Goal: Information Seeking & Learning: Learn about a topic

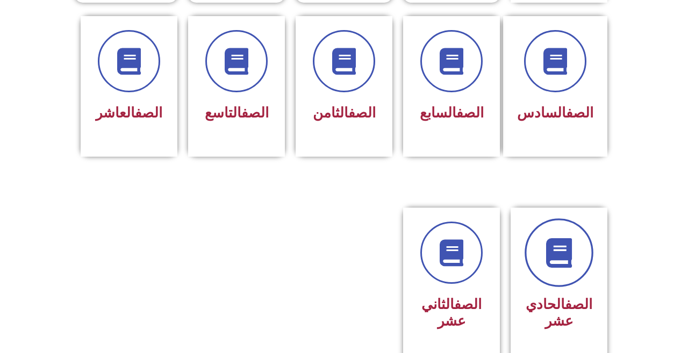
click at [559, 287] on link at bounding box center [558, 253] width 69 height 69
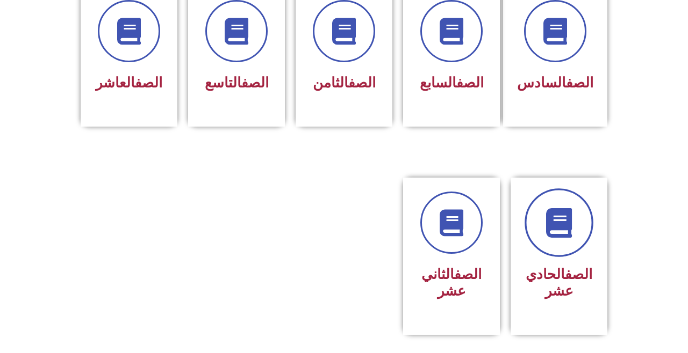
scroll to position [509, 0]
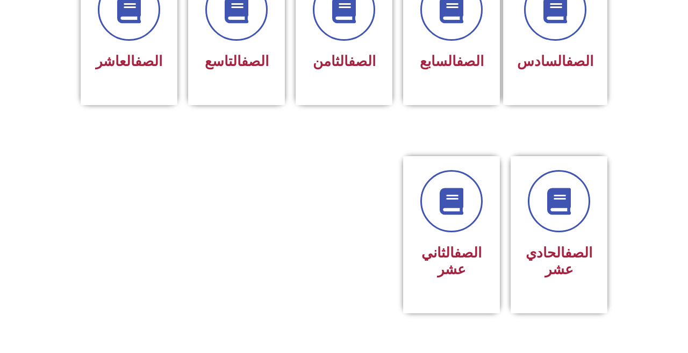
click at [566, 261] on link "الصف" at bounding box center [578, 253] width 27 height 16
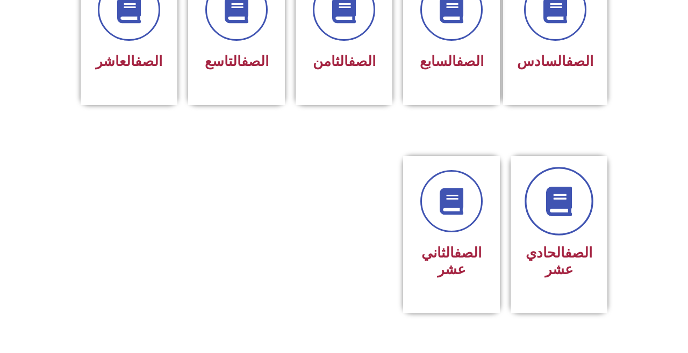
click at [579, 236] on link at bounding box center [558, 201] width 69 height 69
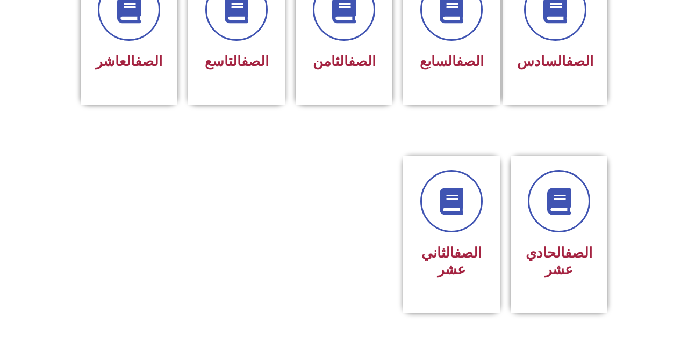
click at [583, 261] on h3 "الصف الحادي عشر" at bounding box center [558, 261] width 69 height 33
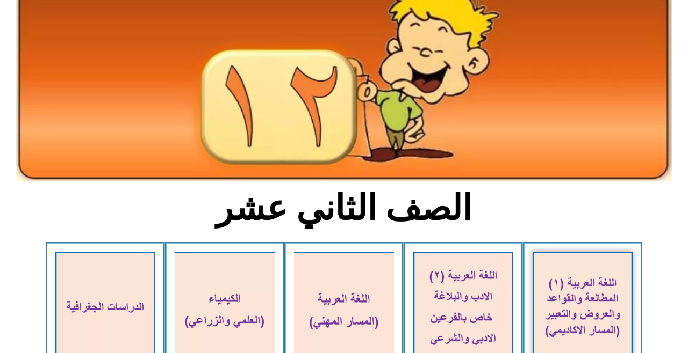
scroll to position [90, 0]
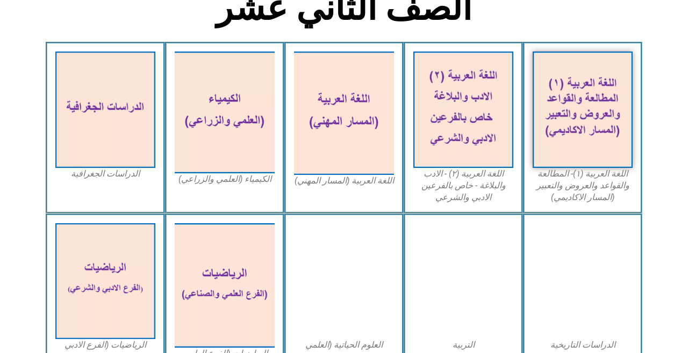
scroll to position [286, 0]
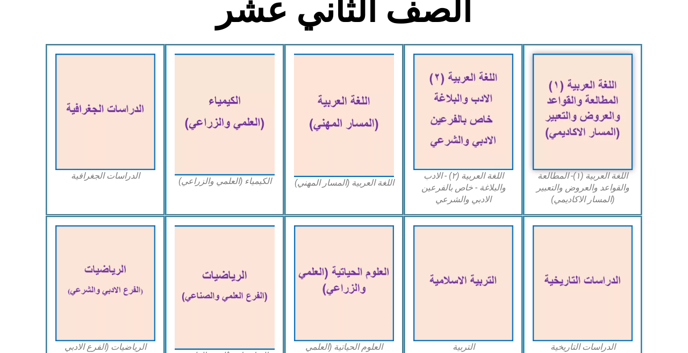
click at [604, 127] on img at bounding box center [582, 112] width 100 height 116
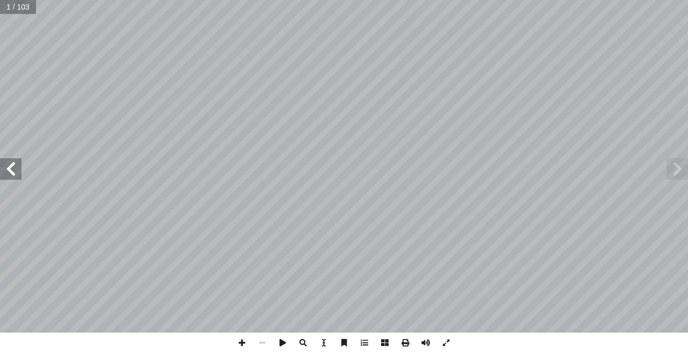
click at [8, 177] on span at bounding box center [10, 168] width 21 height 21
click at [5, 174] on span at bounding box center [10, 168] width 21 height 21
click at [7, 171] on span at bounding box center [10, 168] width 21 height 21
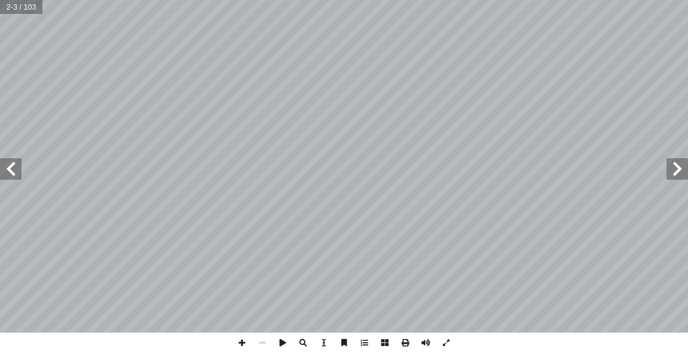
click at [8, 167] on span at bounding box center [10, 168] width 21 height 21
click at [3, 165] on span at bounding box center [10, 168] width 21 height 21
click at [6, 167] on span at bounding box center [10, 168] width 21 height 21
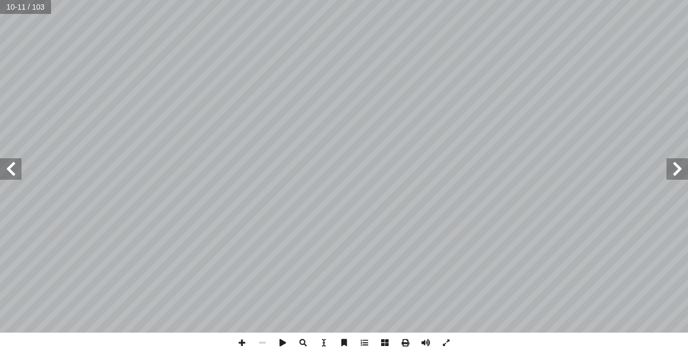
click at [17, 170] on span at bounding box center [10, 168] width 21 height 21
click at [11, 169] on span at bounding box center [10, 168] width 21 height 21
click at [12, 160] on span at bounding box center [10, 168] width 21 height 21
click at [673, 174] on span at bounding box center [676, 168] width 21 height 21
click at [677, 170] on span at bounding box center [676, 168] width 21 height 21
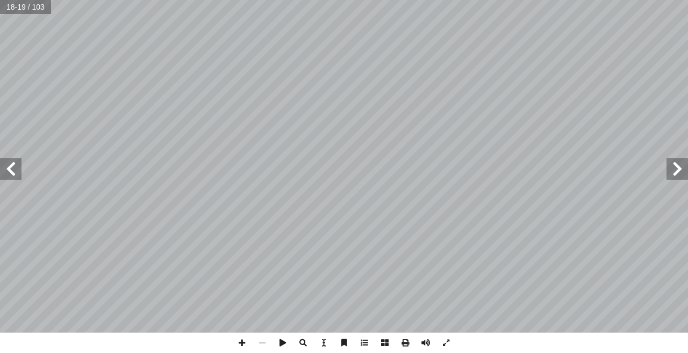
click at [677, 170] on span at bounding box center [676, 168] width 21 height 21
click at [676, 170] on span at bounding box center [676, 168] width 21 height 21
click at [673, 176] on span at bounding box center [676, 168] width 21 height 21
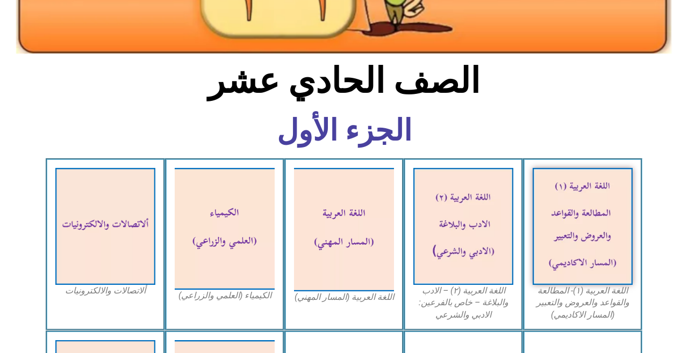
scroll to position [208, 0]
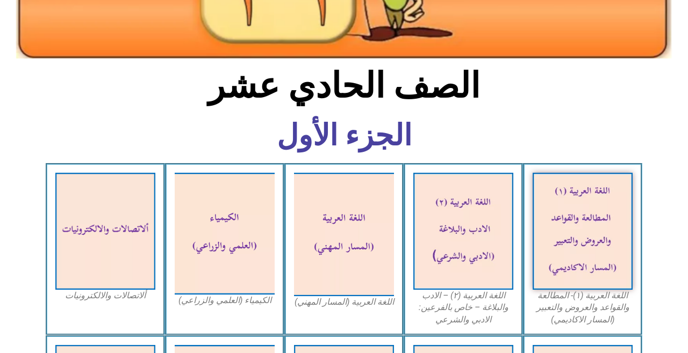
click at [602, 248] on img at bounding box center [582, 231] width 100 height 117
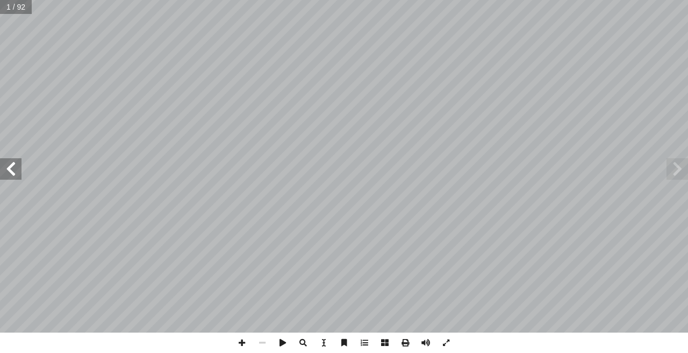
click at [9, 168] on span at bounding box center [10, 168] width 21 height 21
click at [6, 167] on span at bounding box center [10, 168] width 21 height 21
click at [11, 170] on span at bounding box center [10, 168] width 21 height 21
click at [11, 171] on span at bounding box center [10, 168] width 21 height 21
click at [9, 177] on span at bounding box center [10, 168] width 21 height 21
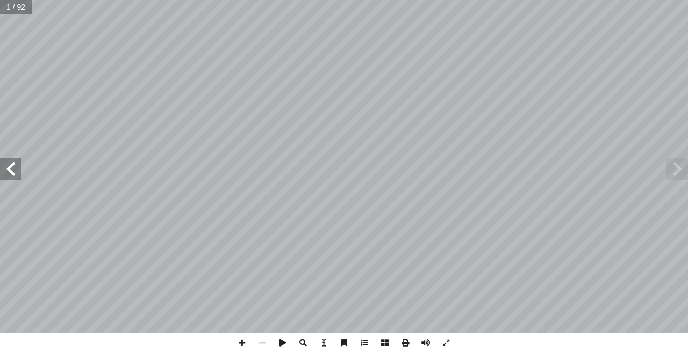
click at [12, 173] on span at bounding box center [10, 168] width 21 height 21
click at [9, 171] on span at bounding box center [10, 168] width 21 height 21
click at [14, 169] on span at bounding box center [10, 168] width 21 height 21
click at [10, 167] on span at bounding box center [10, 168] width 21 height 21
click at [11, 160] on span at bounding box center [10, 168] width 21 height 21
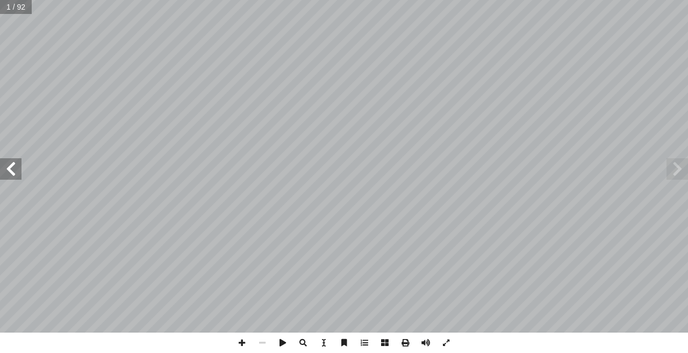
click at [10, 164] on span at bounding box center [10, 168] width 21 height 21
click at [3, 165] on span at bounding box center [10, 168] width 21 height 21
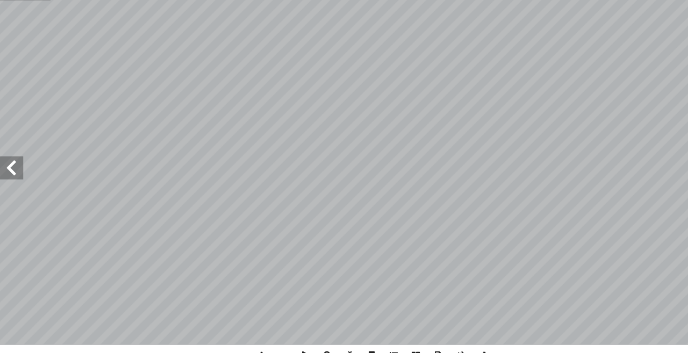
click at [14, 167] on span at bounding box center [10, 168] width 21 height 21
click at [674, 162] on span at bounding box center [676, 168] width 21 height 21
click at [676, 167] on span at bounding box center [676, 168] width 21 height 21
